Goal: Task Accomplishment & Management: Manage account settings

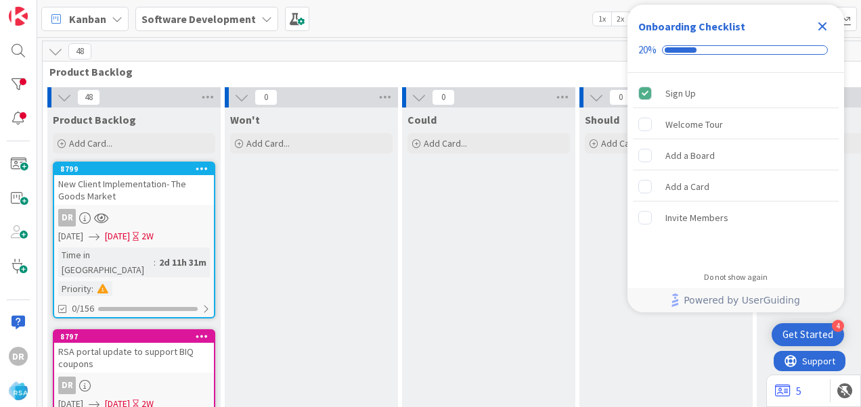
click at [821, 28] on icon "Close Checklist" at bounding box center [822, 26] width 9 height 9
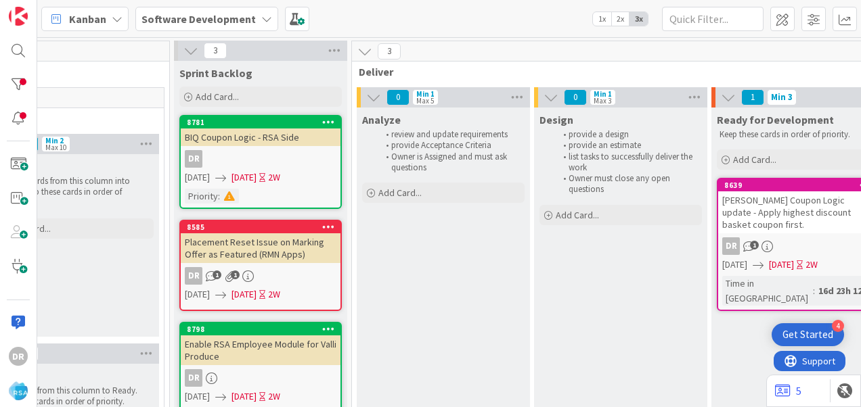
scroll to position [0, 1137]
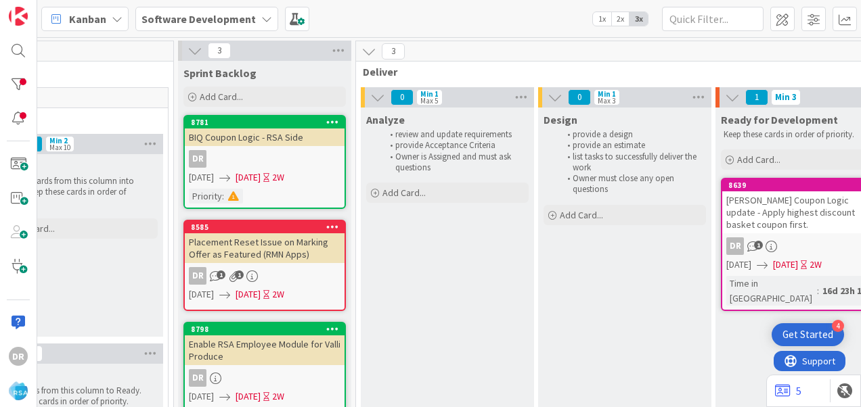
click at [269, 353] on div "Enable RSA Employee Module for Valli Produce" at bounding box center [265, 351] width 160 height 30
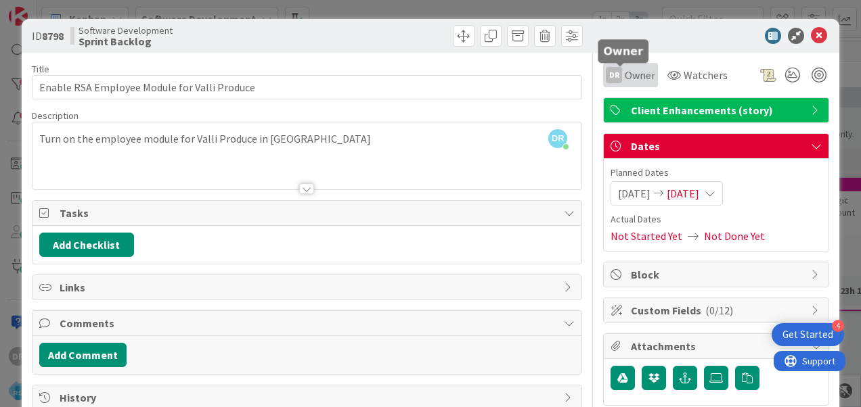
click at [627, 78] on span "Owner" at bounding box center [640, 75] width 30 height 16
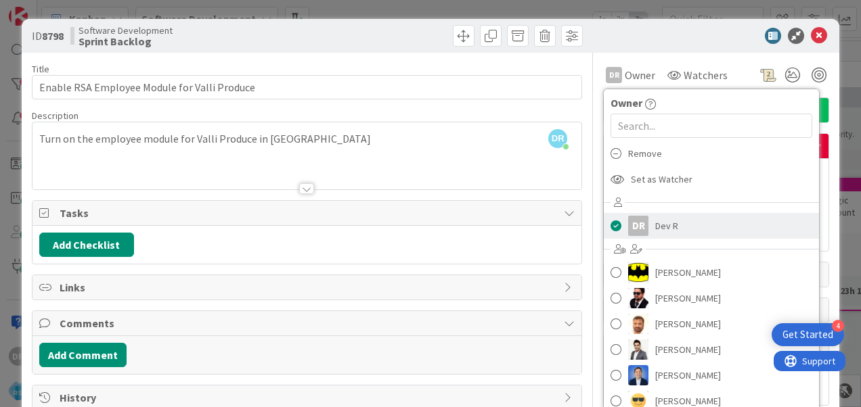
click at [643, 221] on link "DR Dev R" at bounding box center [711, 226] width 215 height 26
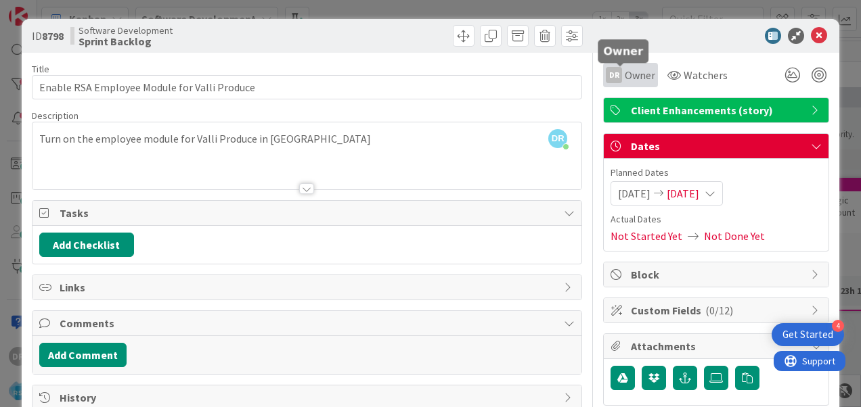
click at [630, 74] on span "Owner" at bounding box center [640, 75] width 30 height 16
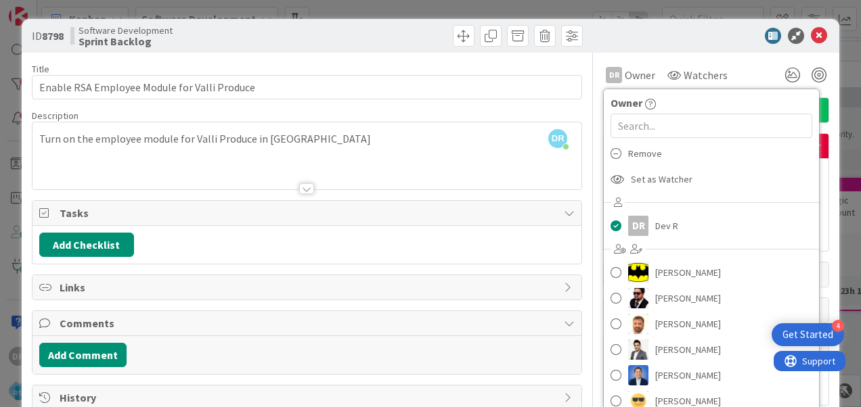
click at [713, 39] on div at bounding box center [709, 36] width 240 height 16
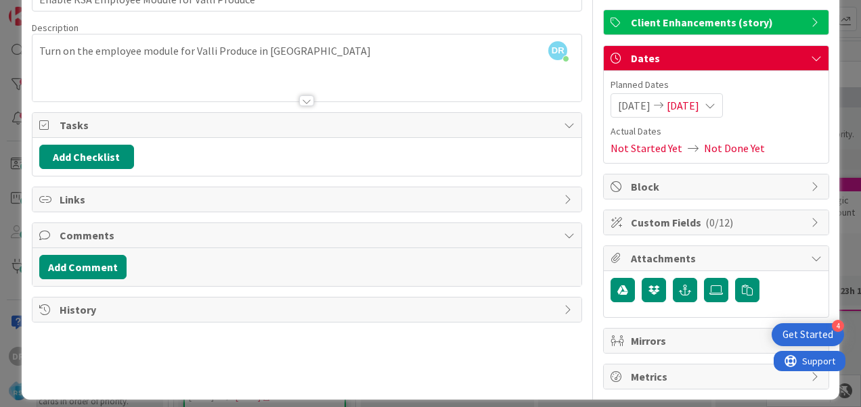
scroll to position [96, 0]
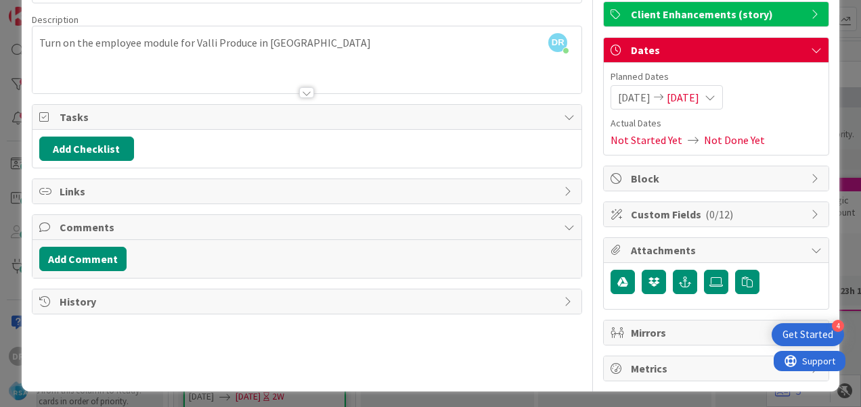
click at [564, 296] on icon at bounding box center [569, 301] width 11 height 11
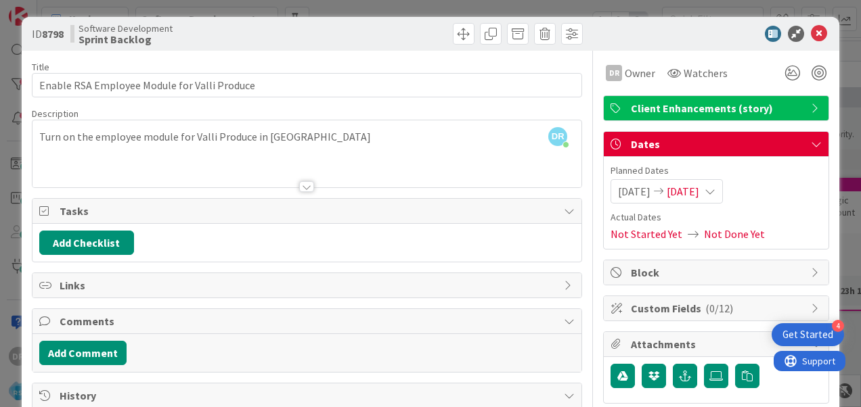
scroll to position [1, 0]
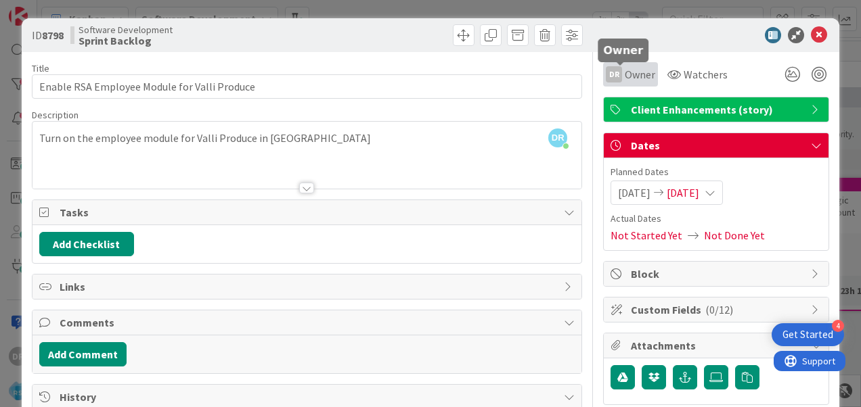
click at [625, 80] on span "Owner" at bounding box center [640, 74] width 30 height 16
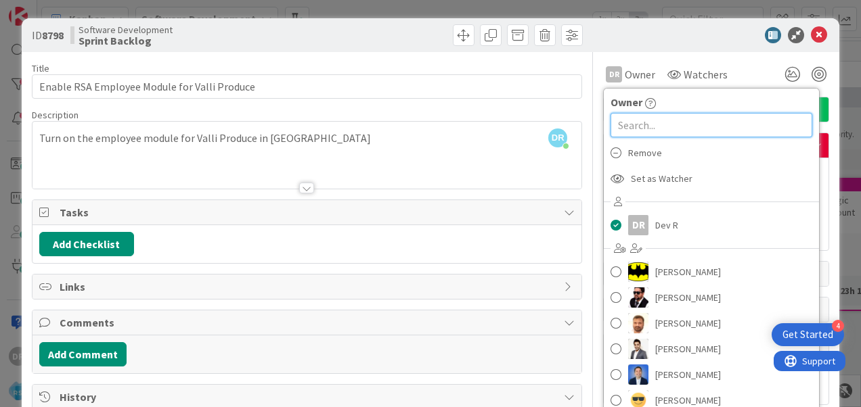
click at [637, 124] on input "text" at bounding box center [711, 125] width 202 height 24
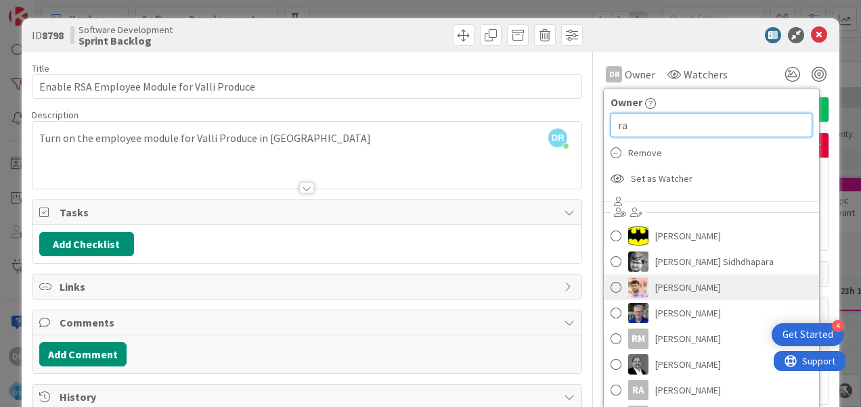
type input "ra"
click at [610, 282] on span at bounding box center [615, 287] width 11 height 20
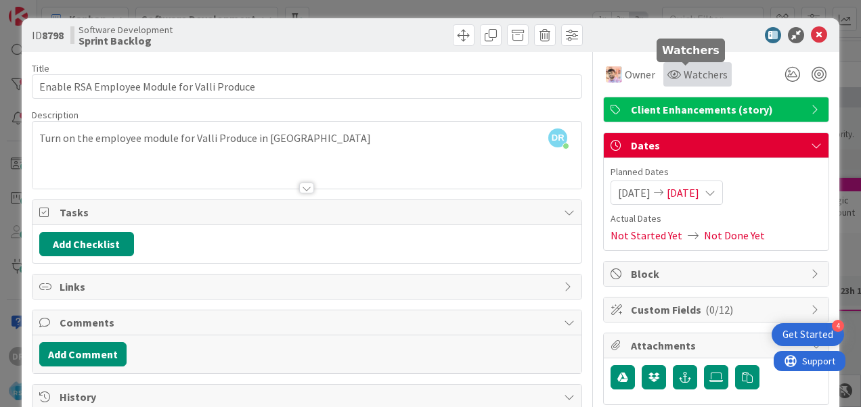
click at [699, 77] on span "Watchers" at bounding box center [705, 74] width 44 height 16
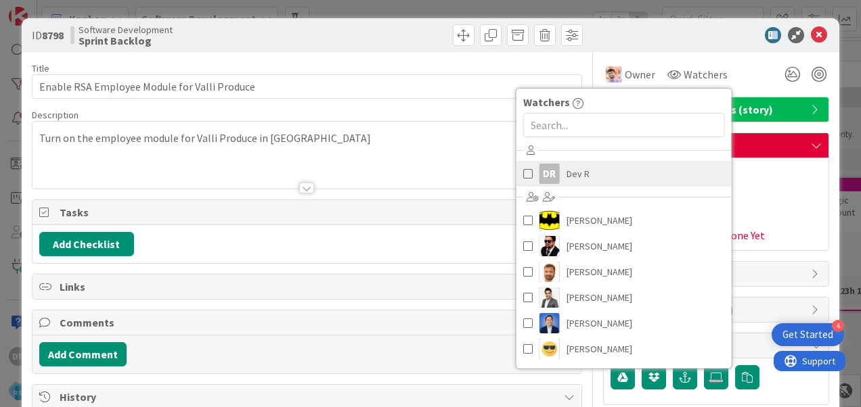
click at [523, 179] on span at bounding box center [527, 174] width 9 height 20
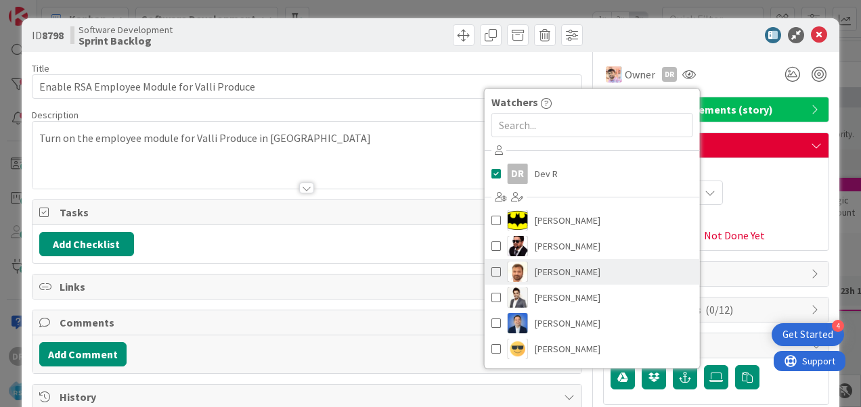
click at [491, 271] on span at bounding box center [495, 272] width 9 height 20
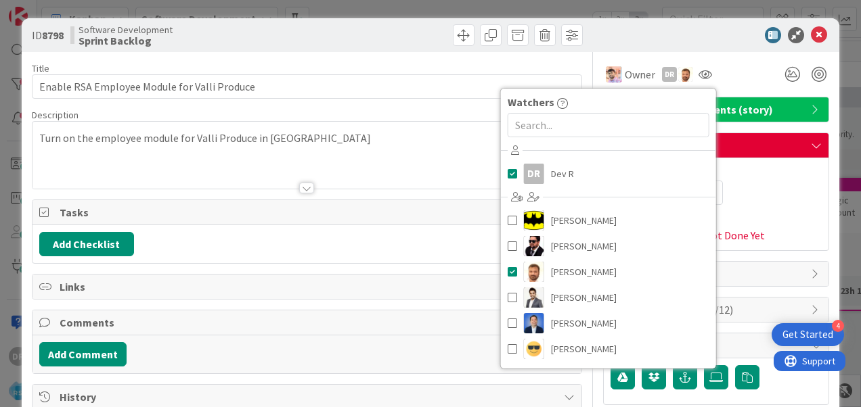
click at [710, 30] on div at bounding box center [709, 35] width 240 height 16
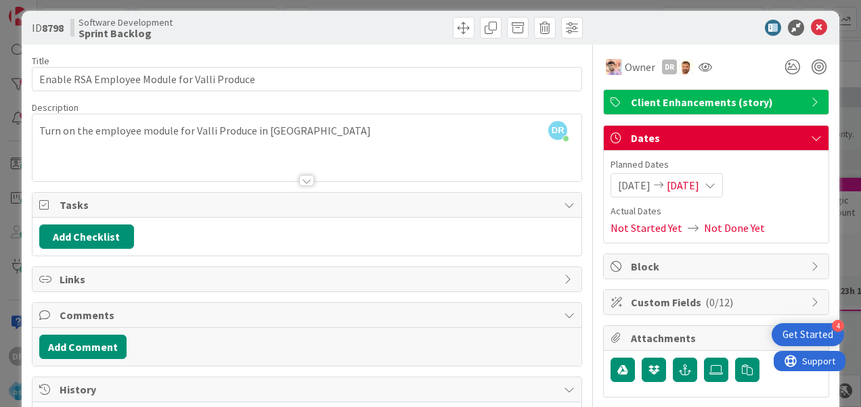
scroll to position [0, 0]
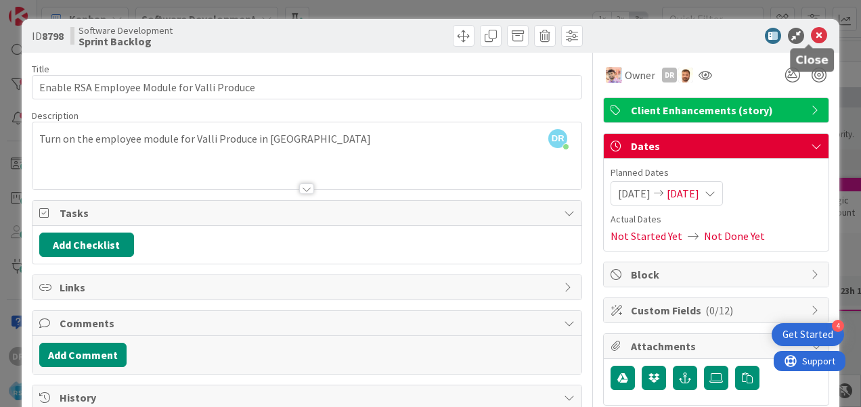
click at [813, 41] on icon at bounding box center [819, 36] width 16 height 16
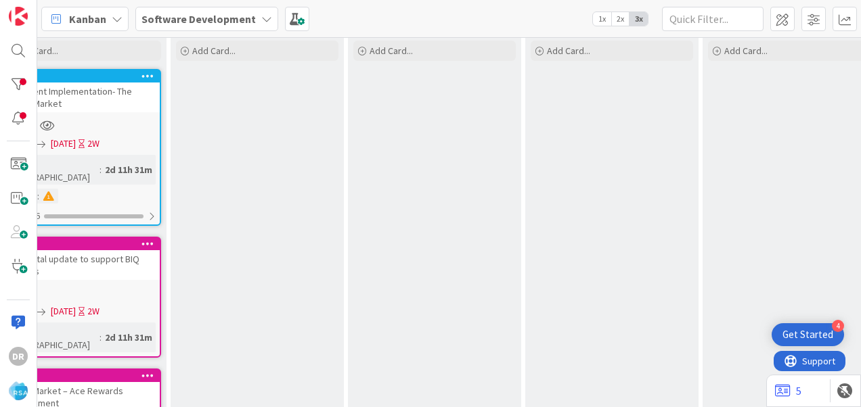
scroll to position [93, 0]
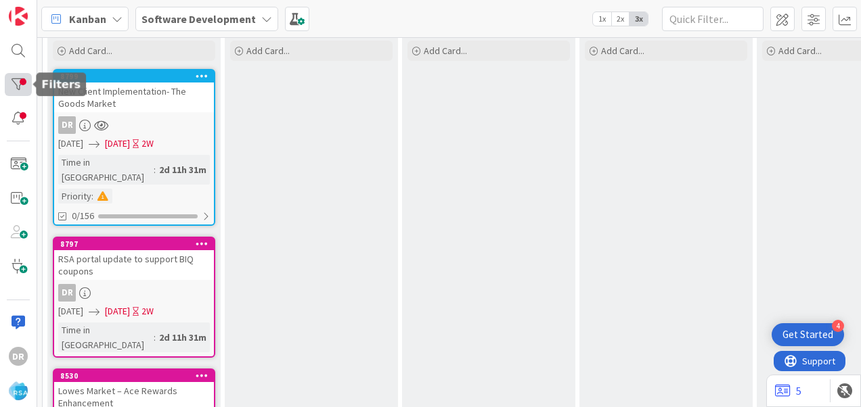
click at [19, 90] on div at bounding box center [18, 84] width 27 height 23
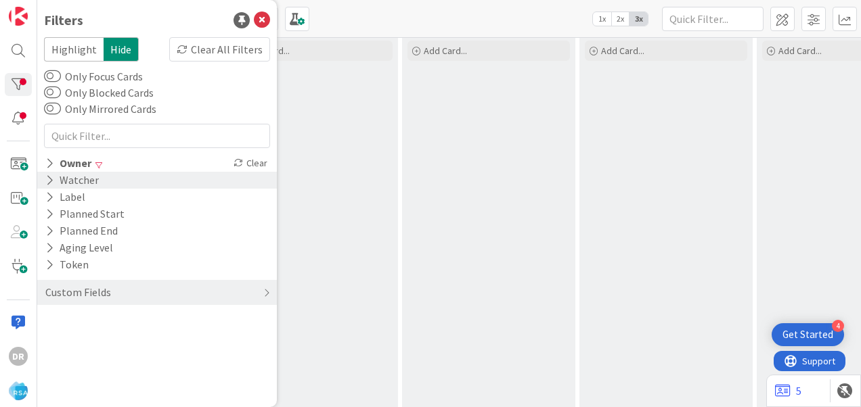
click at [54, 183] on div "Watcher" at bounding box center [72, 180] width 56 height 17
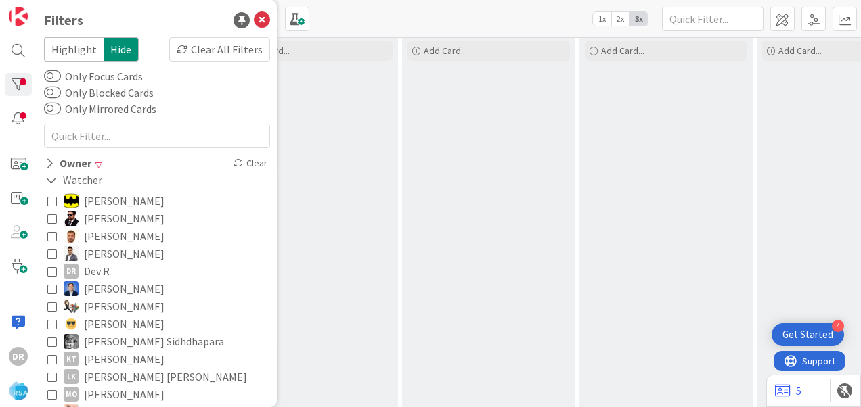
click at [54, 273] on icon at bounding box center [51, 271] width 9 height 9
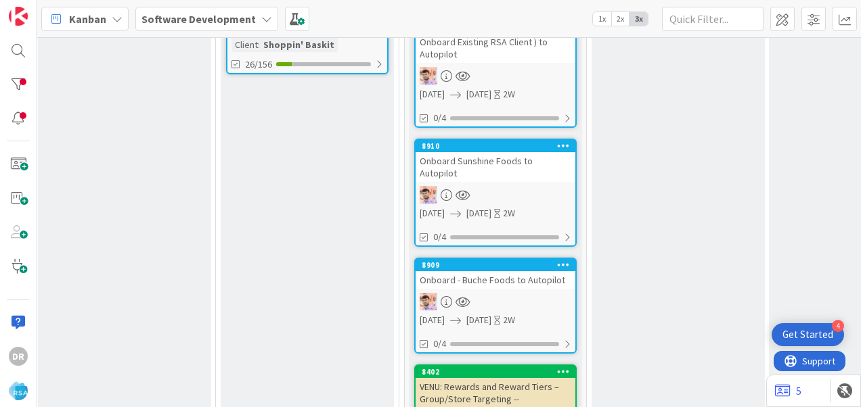
scroll to position [518, 907]
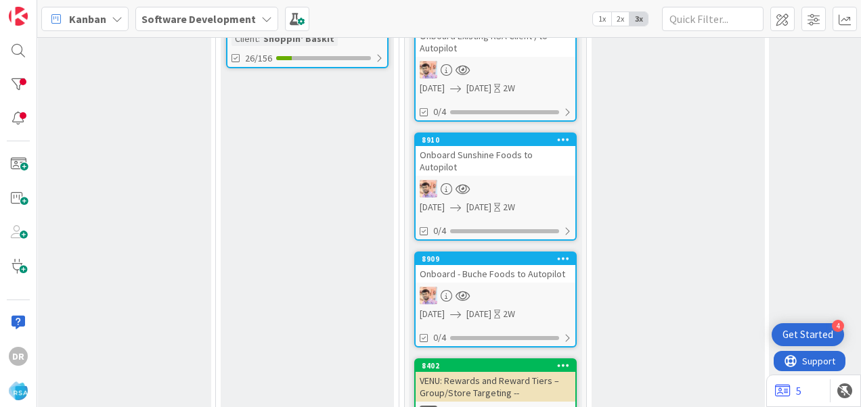
click at [519, 154] on link "8910 Onboard Sunshine Foods to Autopilot 08/04/2025 08/15/2025 2W 0/4" at bounding box center [495, 187] width 162 height 108
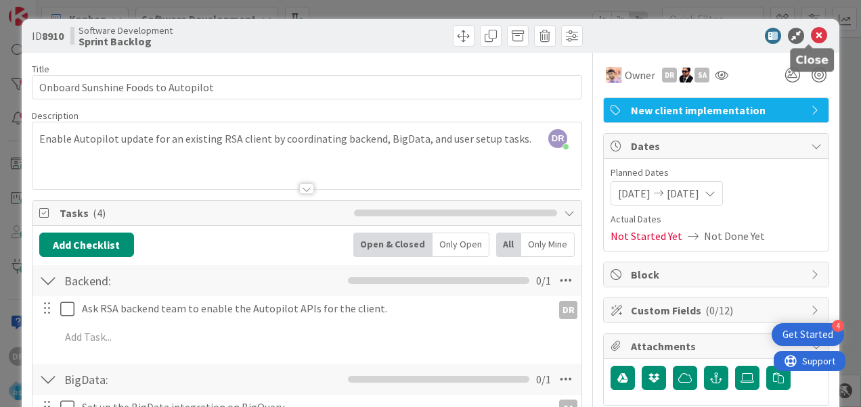
click at [811, 31] on icon at bounding box center [819, 36] width 16 height 16
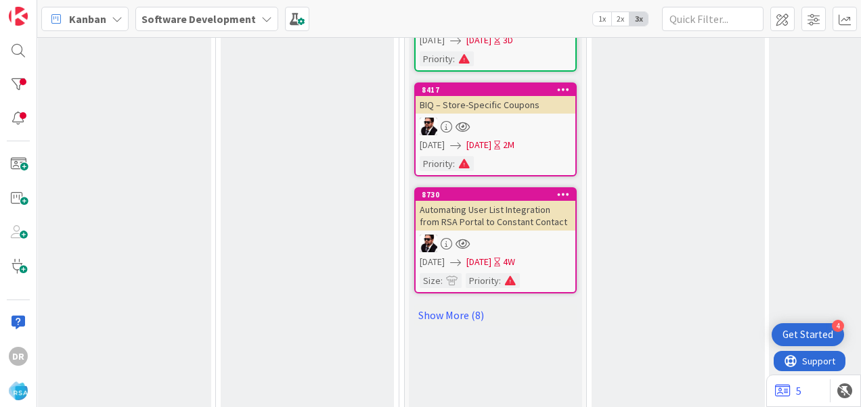
scroll to position [913, 907]
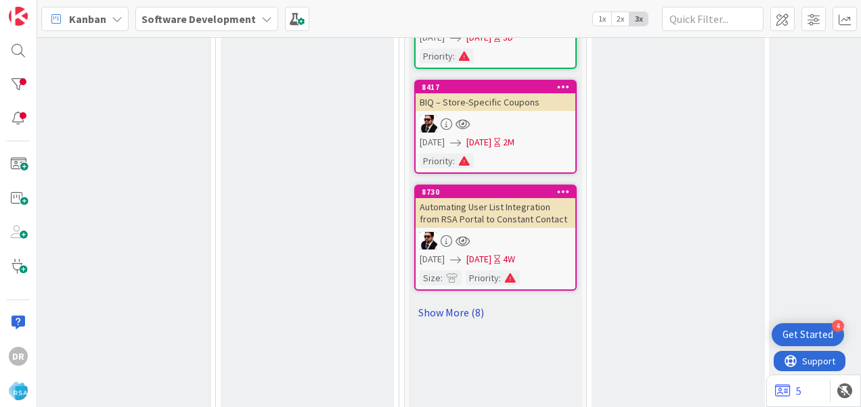
click at [440, 302] on link "Show More (8)" at bounding box center [495, 313] width 162 height 22
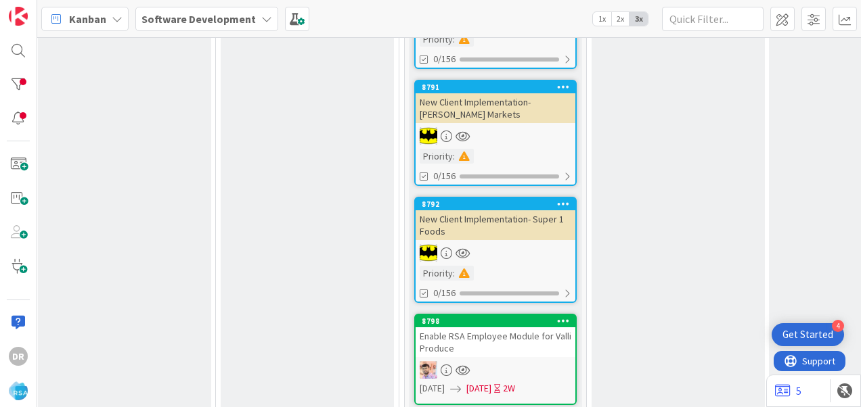
scroll to position [0, 907]
